Goal: Information Seeking & Learning: Learn about a topic

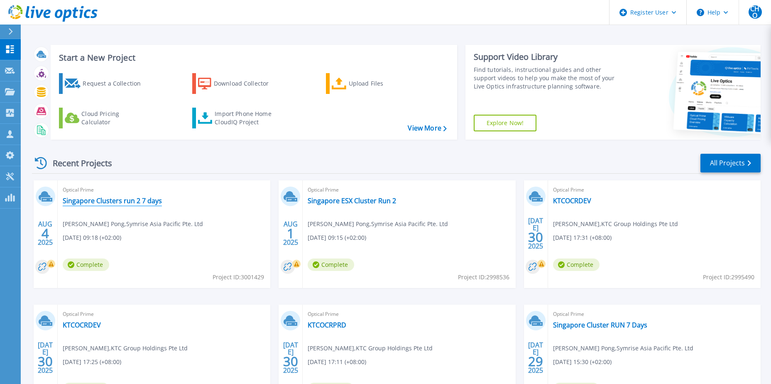
click at [139, 200] on link "Singapore Clusters run 2 7 days" at bounding box center [112, 200] width 99 height 8
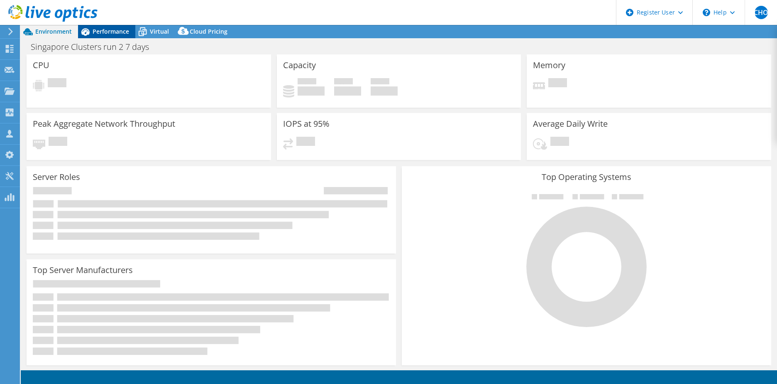
select select "USD"
click at [126, 30] on span "Performance" at bounding box center [111, 31] width 37 height 8
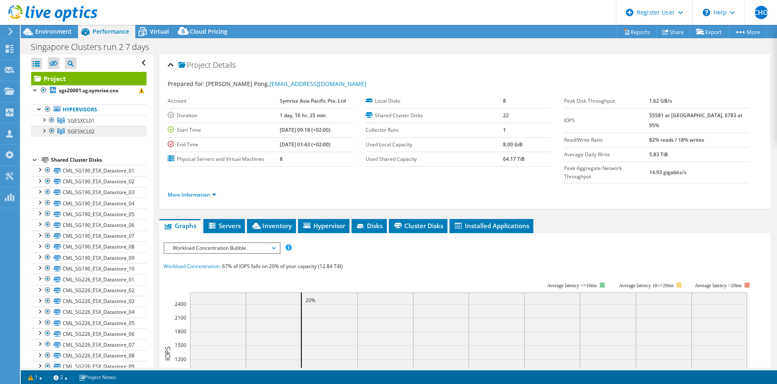
click at [102, 126] on link "SGESXCL02" at bounding box center [88, 120] width 115 height 11
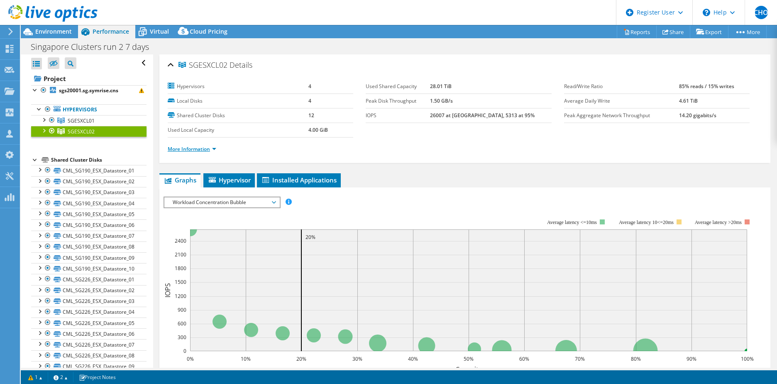
click at [197, 152] on link "More Information" at bounding box center [192, 148] width 49 height 7
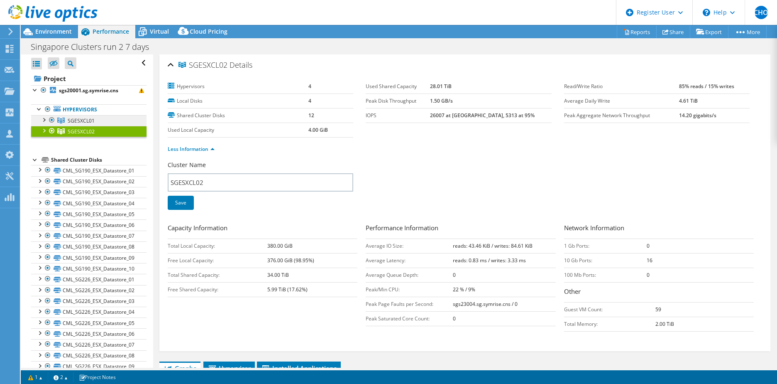
click at [80, 118] on span "SGESXCL01" at bounding box center [81, 120] width 27 height 7
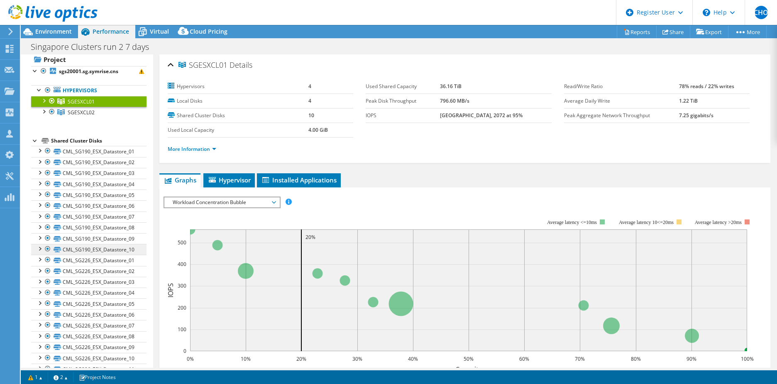
scroll to position [5, 0]
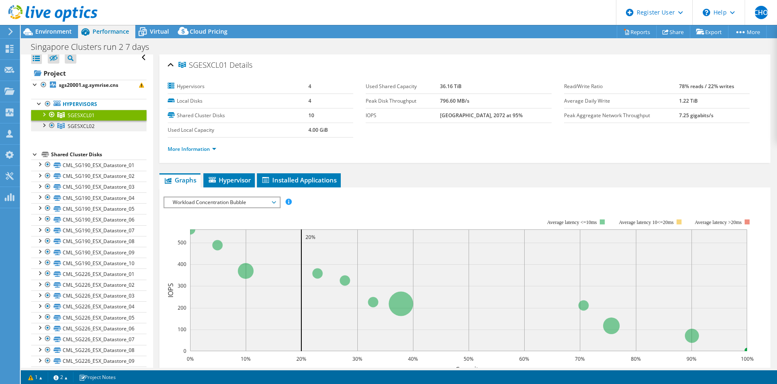
click at [85, 119] on span "SGESXCL02" at bounding box center [81, 115] width 27 height 7
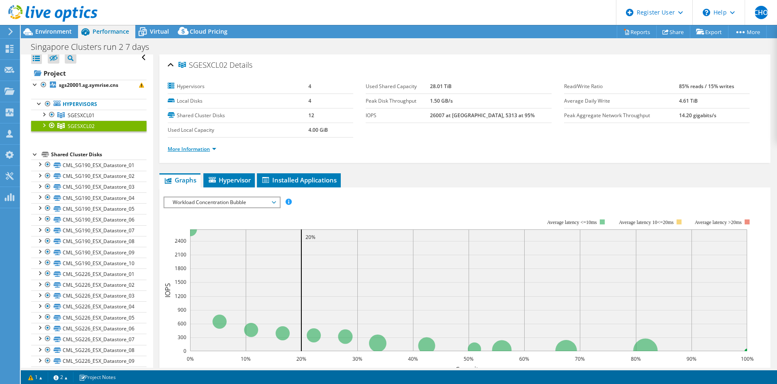
click at [189, 150] on link "More Information" at bounding box center [192, 148] width 49 height 7
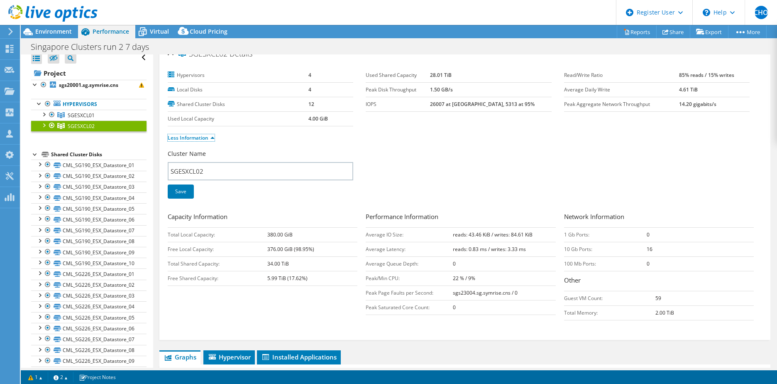
scroll to position [0, 0]
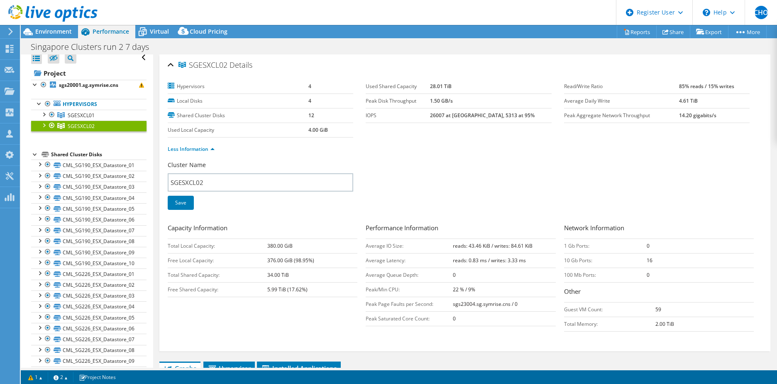
click at [402, 171] on div "Cluster Name SGESXCL02 Save" at bounding box center [465, 190] width 595 height 59
click at [68, 112] on span "SGESXCL01" at bounding box center [81, 115] width 27 height 7
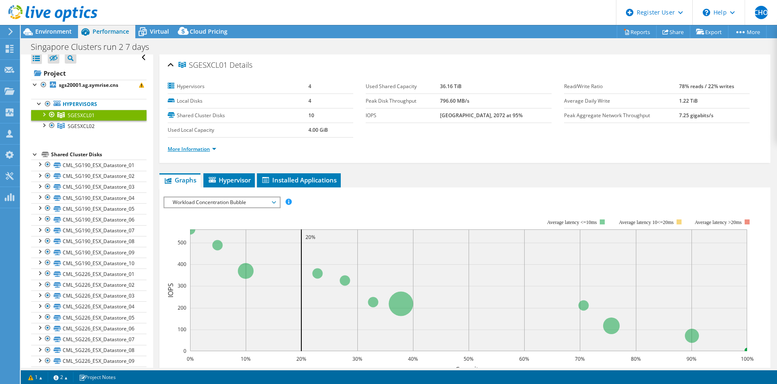
click at [187, 149] on link "More Information" at bounding box center [192, 148] width 49 height 7
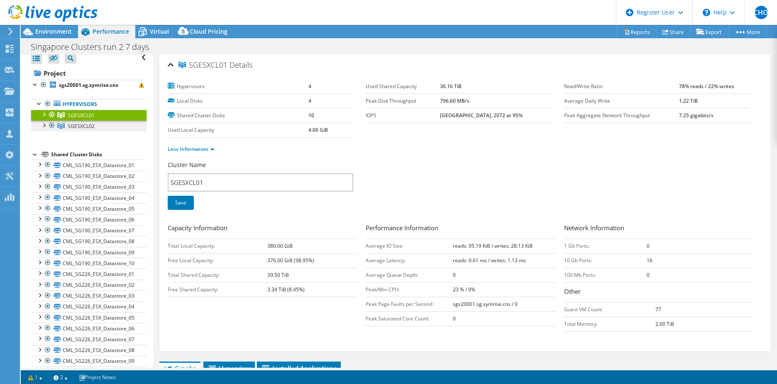
click at [97, 120] on link "SGESXCL02" at bounding box center [88, 115] width 115 height 11
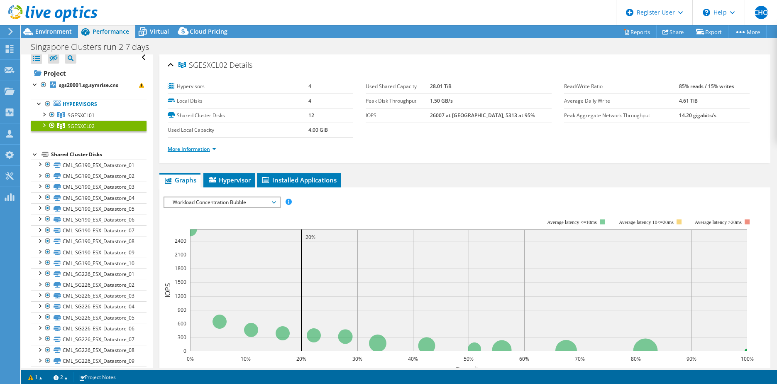
click at [213, 151] on link "More Information" at bounding box center [192, 148] width 49 height 7
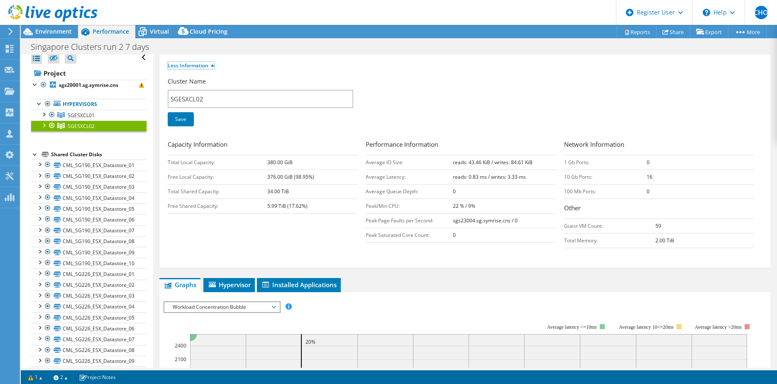
scroll to position [125, 0]
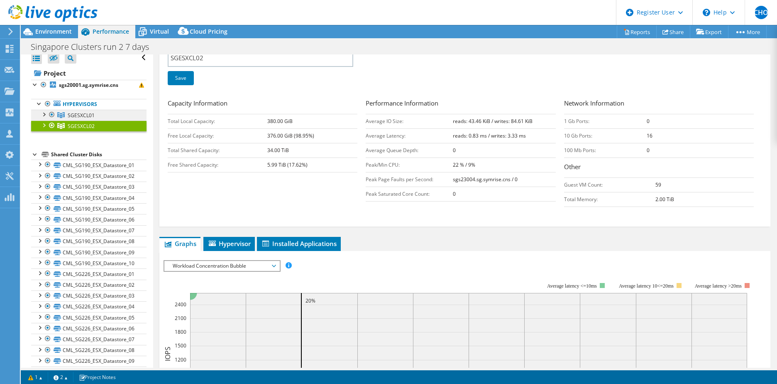
click at [70, 115] on span "SGESXCL01" at bounding box center [81, 115] width 27 height 7
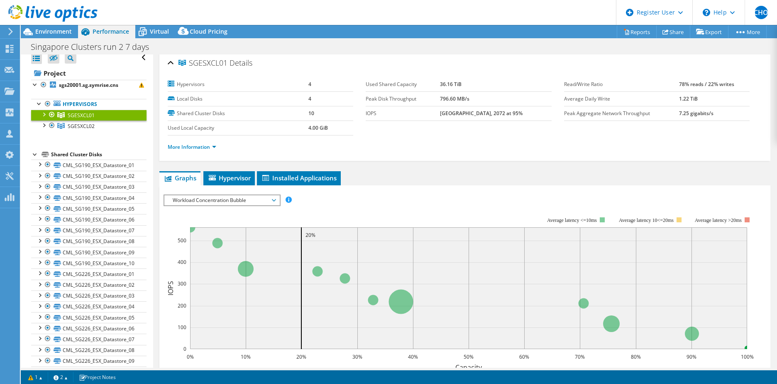
scroll to position [0, 0]
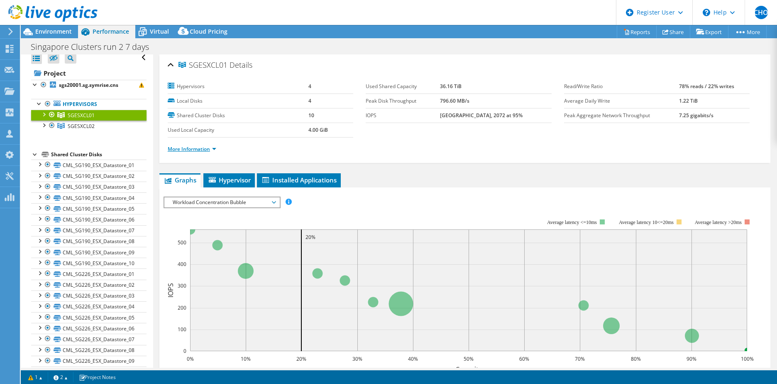
click at [208, 146] on link "More Information" at bounding box center [192, 148] width 49 height 7
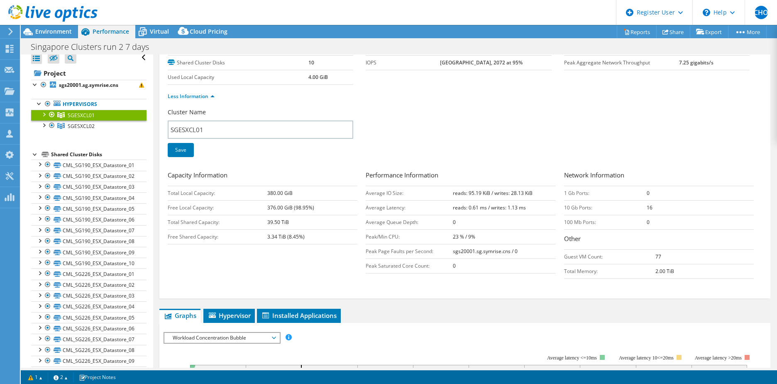
scroll to position [42, 0]
